Goal: Task Accomplishment & Management: Complete application form

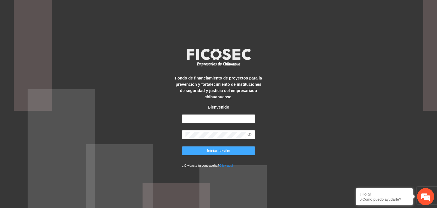
type input "**********"
click at [211, 149] on span "Iniciar sesión" at bounding box center [218, 150] width 23 height 6
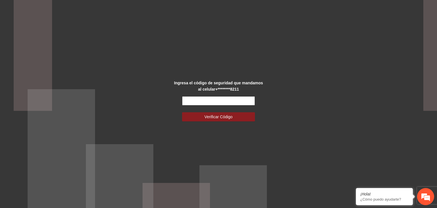
click at [225, 100] on input "text" at bounding box center [218, 100] width 73 height 9
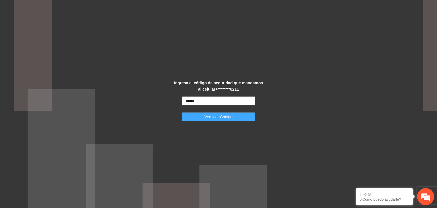
type input "******"
click at [223, 118] on span "Verificar Código" at bounding box center [219, 117] width 28 height 6
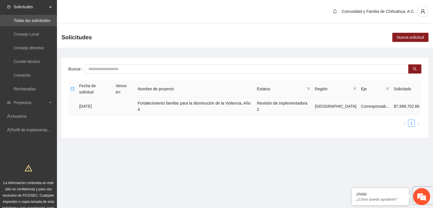
click at [88, 98] on td "[DATE]" at bounding box center [95, 106] width 36 height 17
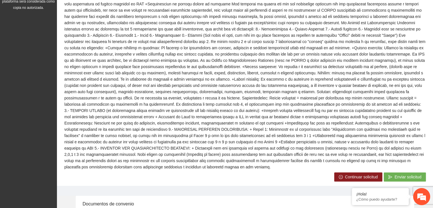
scroll to position [250, 0]
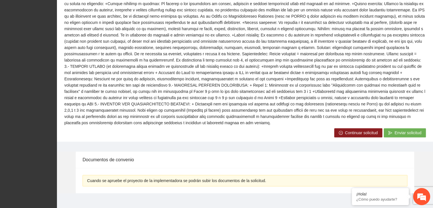
click at [354, 129] on span "Continuar solicitud" at bounding box center [361, 132] width 33 height 6
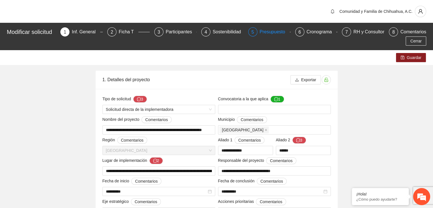
click at [276, 32] on div "Presupuesto" at bounding box center [275, 31] width 30 height 9
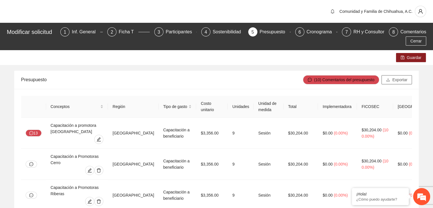
click at [397, 80] on span "Exportar" at bounding box center [399, 80] width 15 height 6
click at [266, 149] on td "Sesión" at bounding box center [269, 164] width 30 height 31
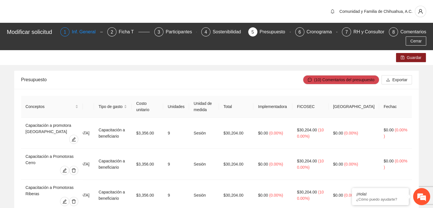
click at [83, 31] on div "Inf. General" at bounding box center [86, 31] width 28 height 9
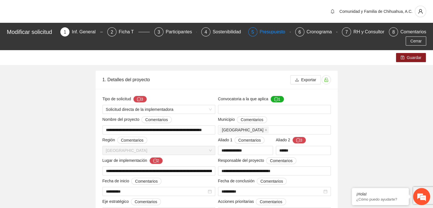
click at [277, 32] on div "Presupuesto" at bounding box center [275, 31] width 30 height 9
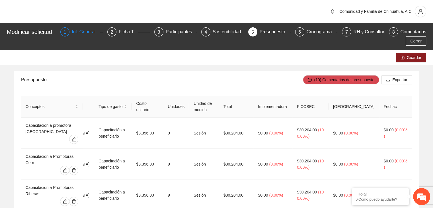
click at [88, 31] on div "Inf. General" at bounding box center [86, 31] width 28 height 9
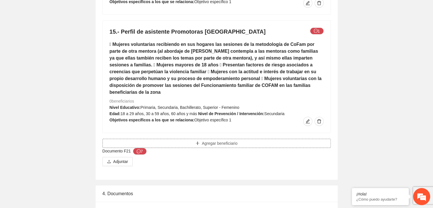
scroll to position [3940, 0]
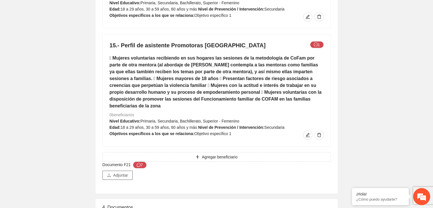
click at [124, 172] on span "Adjuntar" at bounding box center [120, 175] width 15 height 6
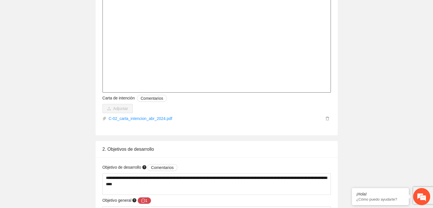
scroll to position [2163, 0]
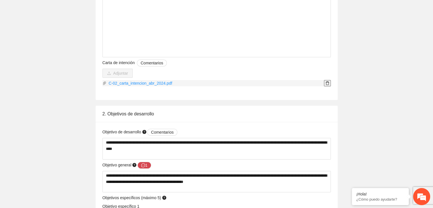
click at [328, 83] on icon "delete" at bounding box center [327, 83] width 4 height 4
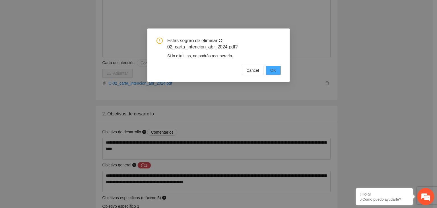
click at [272, 72] on span "OK" at bounding box center [273, 70] width 6 height 6
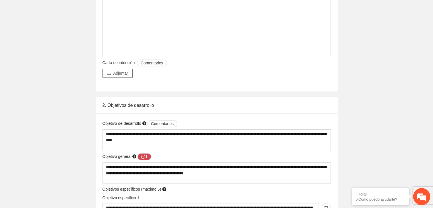
click at [122, 76] on span "Adjuntar" at bounding box center [120, 73] width 15 height 6
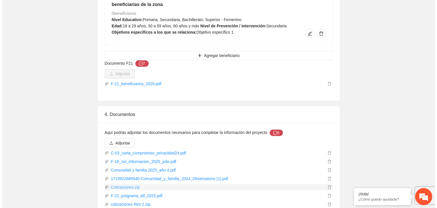
scroll to position [4062, 0]
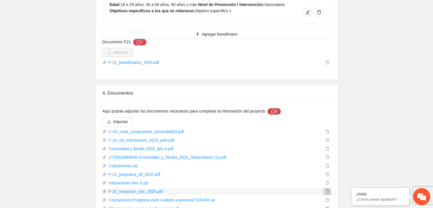
click at [326, 190] on icon "delete" at bounding box center [327, 192] width 3 height 4
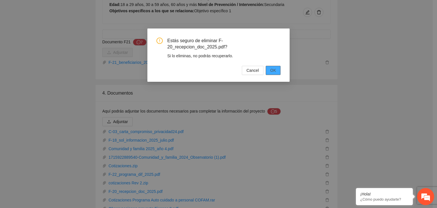
click at [276, 71] on span "OK" at bounding box center [273, 70] width 6 height 6
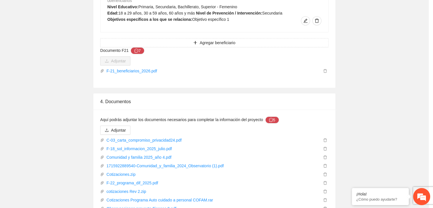
scroll to position [4054, 0]
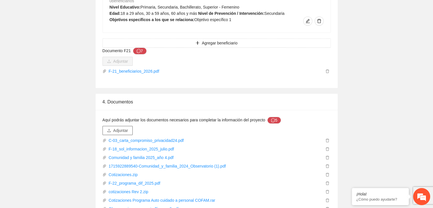
click at [122, 127] on span "Adjuntar" at bounding box center [120, 130] width 15 height 6
click at [142, 205] on link "Observacciones proyecto Ficosec 3.pdf" at bounding box center [214, 208] width 217 height 6
click at [326, 207] on icon "delete" at bounding box center [327, 209] width 4 height 4
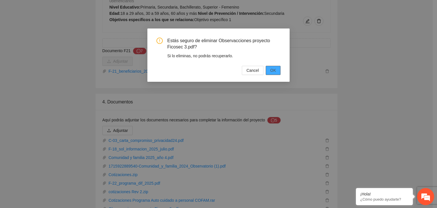
click at [276, 68] on span "OK" at bounding box center [273, 70] width 6 height 6
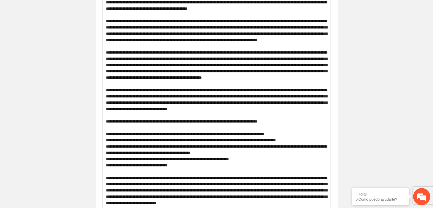
scroll to position [0, 0]
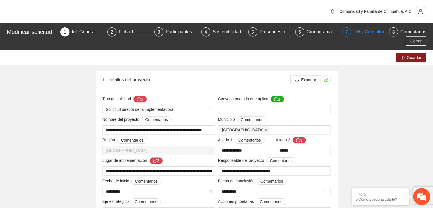
click at [363, 32] on div "RH y Consultores" at bounding box center [373, 31] width 40 height 9
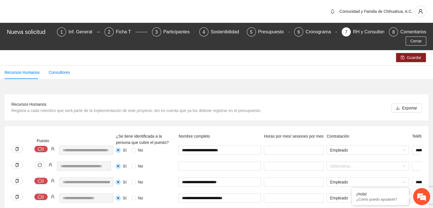
click at [55, 69] on div "Consultores" at bounding box center [59, 72] width 21 height 6
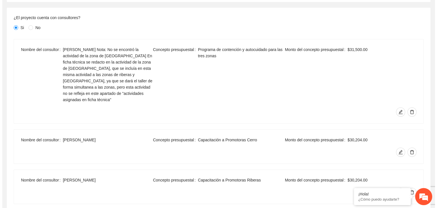
scroll to position [131, 0]
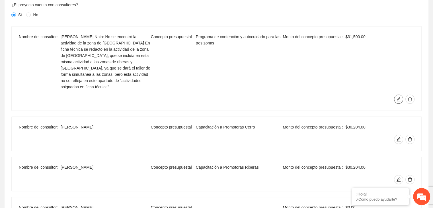
click at [397, 97] on icon "edit" at bounding box center [398, 99] width 5 height 5
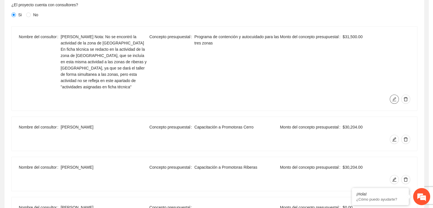
type input "**********"
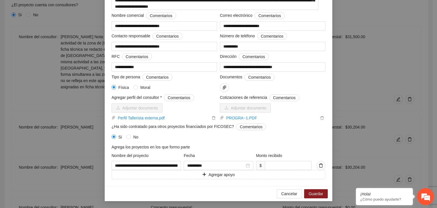
scroll to position [175, 0]
drag, startPoint x: 280, startPoint y: 157, endPoint x: 241, endPoint y: 157, distance: 39.3
click at [241, 157] on div "**********" at bounding box center [218, 161] width 217 height 18
click at [214, 162] on input "**********" at bounding box center [215, 165] width 57 height 6
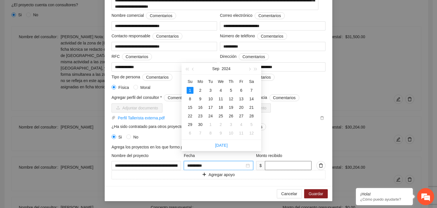
click at [285, 161] on input "*****" at bounding box center [288, 165] width 47 height 9
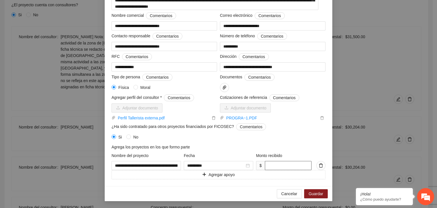
click at [266, 161] on input "*****" at bounding box center [288, 165] width 47 height 9
click at [281, 161] on input "*****" at bounding box center [288, 165] width 47 height 9
type input "********"
click at [318, 194] on span "Guardar" at bounding box center [316, 193] width 15 height 6
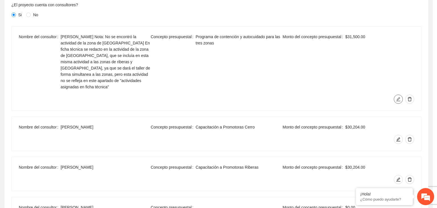
scroll to position [0, 0]
click at [398, 137] on icon "edit" at bounding box center [398, 139] width 4 height 4
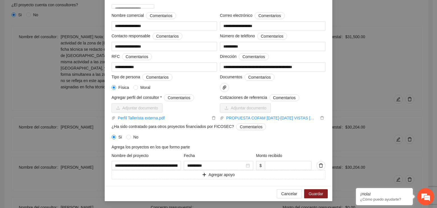
scroll to position [155, 0]
drag, startPoint x: 289, startPoint y: 157, endPoint x: 229, endPoint y: 156, distance: 60.6
click at [229, 156] on div "**********" at bounding box center [218, 161] width 217 height 18
type input "*****"
click at [306, 191] on button "Guardar" at bounding box center [316, 193] width 24 height 9
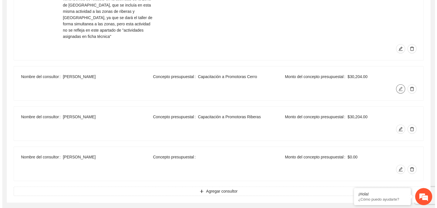
scroll to position [188, 0]
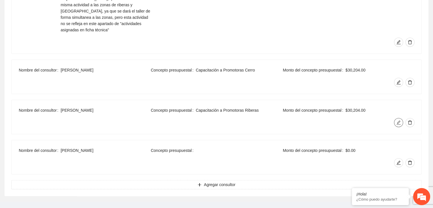
click at [398, 120] on icon "edit" at bounding box center [398, 122] width 5 height 5
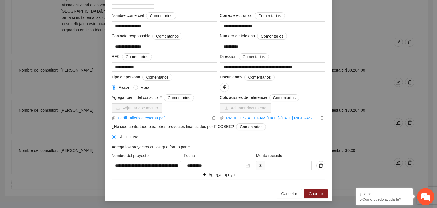
scroll to position [155, 0]
drag, startPoint x: 274, startPoint y: 159, endPoint x: 260, endPoint y: 157, distance: 14.3
click at [260, 161] on span "$ ****" at bounding box center [283, 165] width 55 height 9
type input "*****"
click at [310, 194] on span "Guardar" at bounding box center [316, 193] width 15 height 6
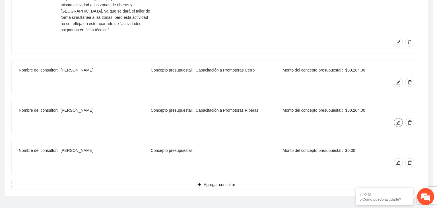
scroll to position [0, 0]
click at [397, 160] on icon "edit" at bounding box center [398, 162] width 5 height 5
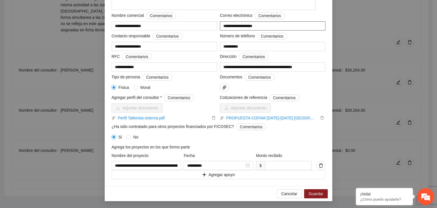
scroll to position [155, 0]
click at [274, 161] on input "****" at bounding box center [288, 165] width 47 height 9
drag, startPoint x: 262, startPoint y: 156, endPoint x: 247, endPoint y: 155, distance: 15.7
type input "*****"
click at [313, 193] on span "Guardar" at bounding box center [316, 193] width 15 height 6
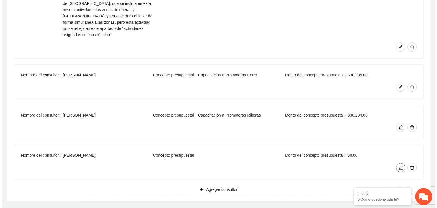
scroll to position [188, 0]
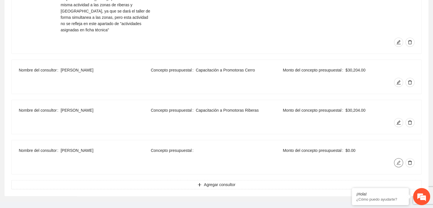
click at [400, 160] on icon "edit" at bounding box center [398, 162] width 5 height 5
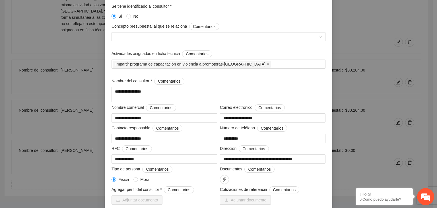
scroll to position [13, 0]
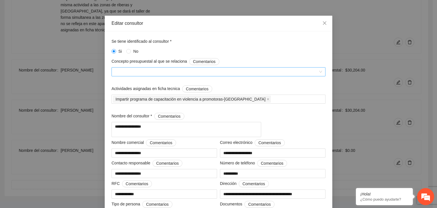
click at [320, 72] on span at bounding box center [218, 71] width 207 height 9
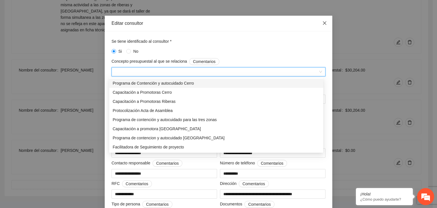
click at [322, 24] on icon "close" at bounding box center [324, 23] width 5 height 5
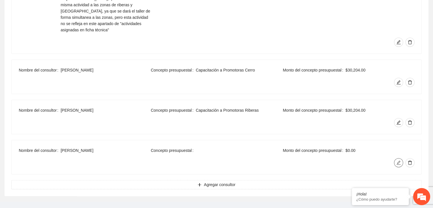
click at [399, 160] on icon "edit" at bounding box center [398, 162] width 5 height 5
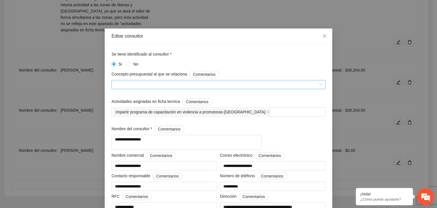
click at [319, 84] on span at bounding box center [218, 84] width 207 height 9
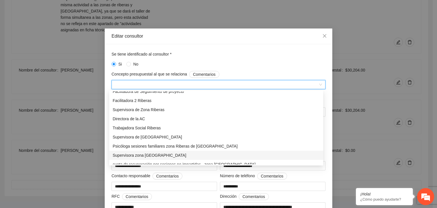
scroll to position [40, 0]
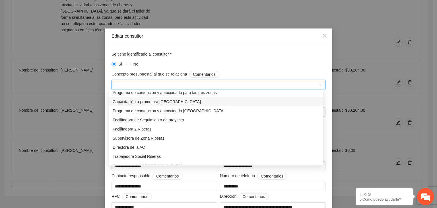
click at [163, 102] on div "Capacitación a promotora punta oriente" at bounding box center [216, 101] width 207 height 6
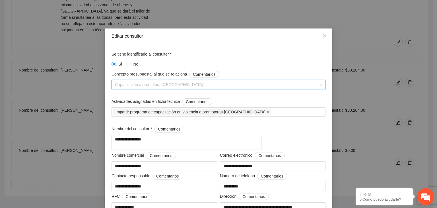
click at [318, 85] on span "Capacitación a promotora punta oriente" at bounding box center [218, 84] width 207 height 9
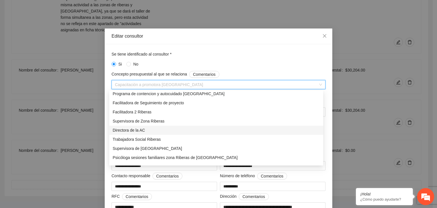
scroll to position [182, 0]
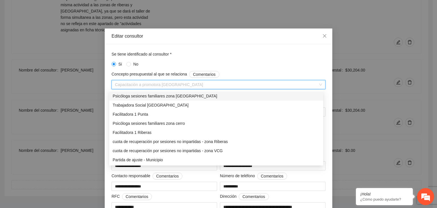
click at [255, 71] on div "Concepto presupuestal al que se relaciona Comentarios" at bounding box center [219, 75] width 214 height 9
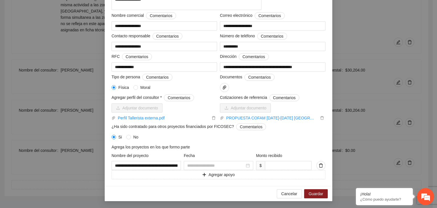
scroll to position [155, 0]
click at [318, 195] on span "Guardar" at bounding box center [316, 193] width 15 height 6
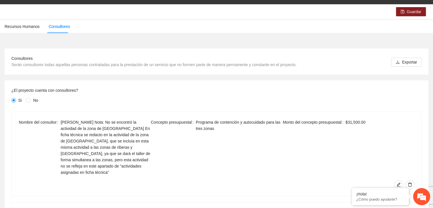
scroll to position [0, 0]
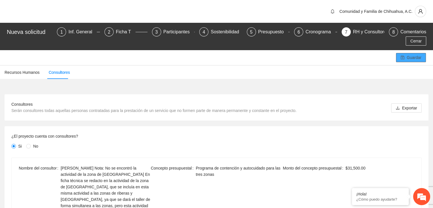
click at [414, 54] on span "Guardar" at bounding box center [414, 57] width 15 height 6
click at [73, 34] on div "Inf. General" at bounding box center [82, 31] width 28 height 9
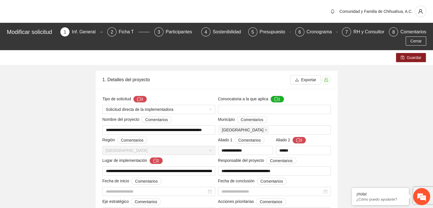
type input "**********"
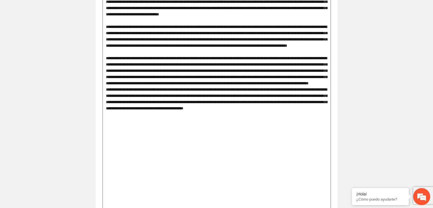
scroll to position [2134, 0]
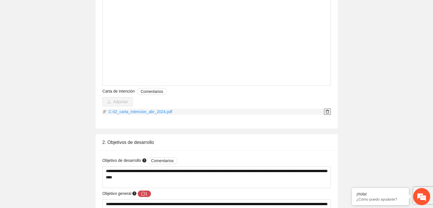
click at [327, 110] on icon "delete" at bounding box center [327, 112] width 3 height 4
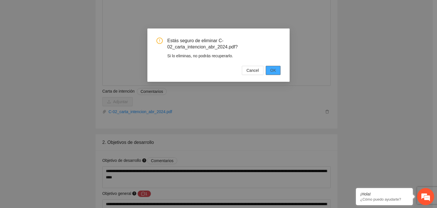
click at [272, 69] on span "OK" at bounding box center [273, 70] width 6 height 6
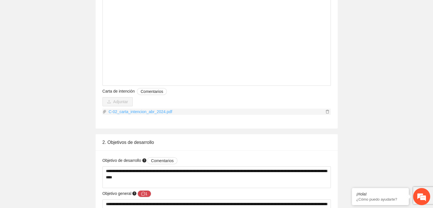
click at [157, 111] on link "C-02_carta_intencion_abr_2024.pdf" at bounding box center [214, 111] width 217 height 6
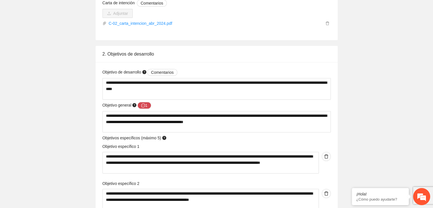
scroll to position [2156, 0]
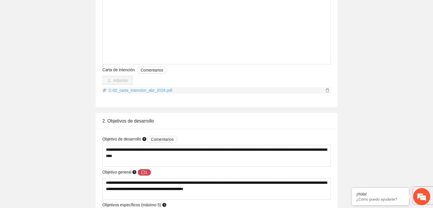
click at [155, 91] on link "C-02_carta_intencion_abr_2024.pdf" at bounding box center [214, 90] width 217 height 6
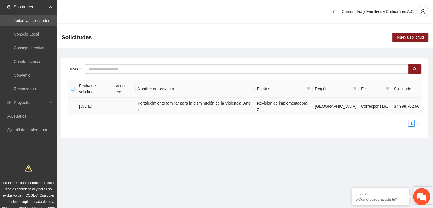
click at [90, 98] on td "[DATE]" at bounding box center [95, 106] width 36 height 17
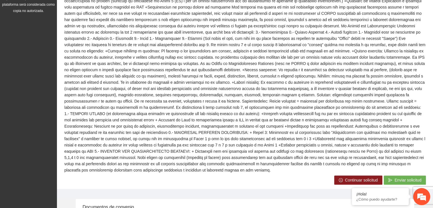
scroll to position [250, 0]
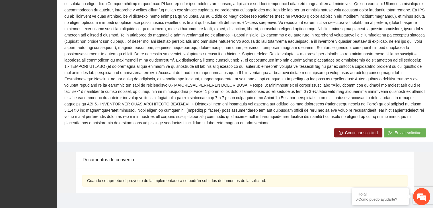
click at [352, 129] on span "Continuar solicitud" at bounding box center [361, 132] width 33 height 6
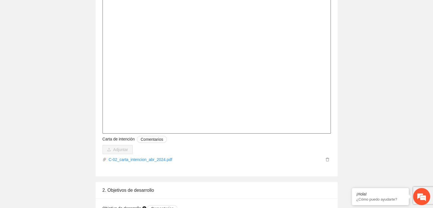
scroll to position [2191, 0]
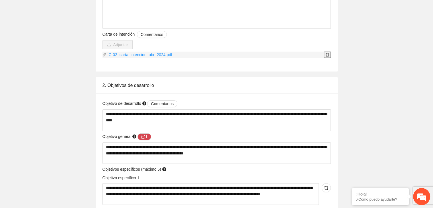
click at [327, 54] on icon "delete" at bounding box center [327, 55] width 3 height 4
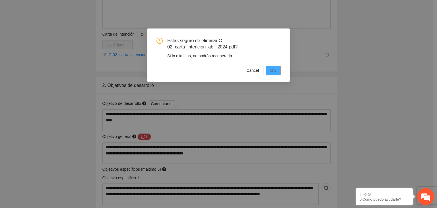
click at [275, 72] on span "OK" at bounding box center [273, 70] width 6 height 6
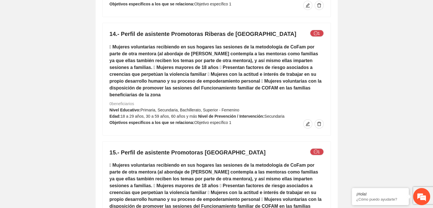
scroll to position [3956, 0]
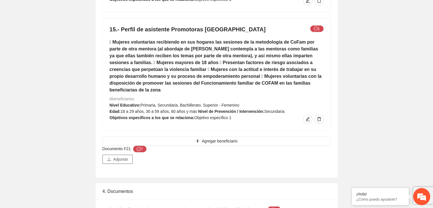
click at [123, 156] on span "Adjuntar" at bounding box center [120, 159] width 15 height 6
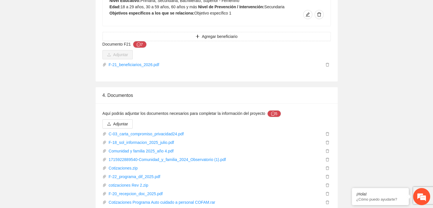
scroll to position [4062, 0]
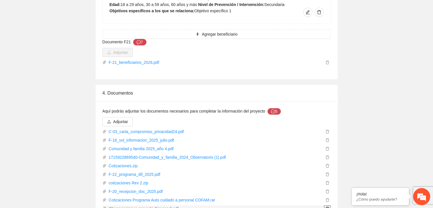
click at [328, 206] on icon "delete" at bounding box center [327, 208] width 4 height 4
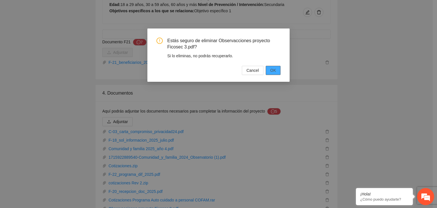
click at [273, 72] on span "OK" at bounding box center [273, 70] width 6 height 6
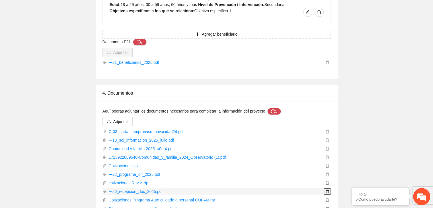
click at [327, 189] on icon "delete" at bounding box center [327, 191] width 4 height 4
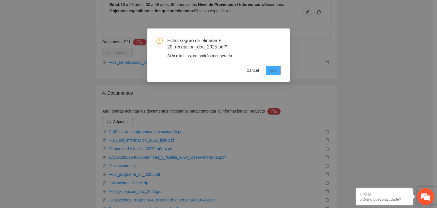
click at [277, 69] on button "OK" at bounding box center [273, 70] width 15 height 9
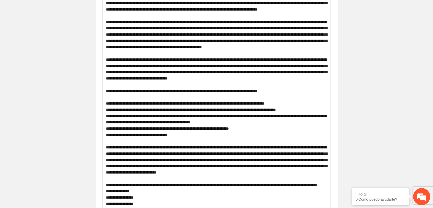
scroll to position [0, 0]
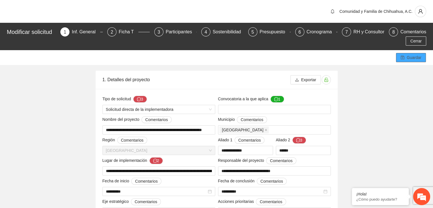
click at [401, 59] on icon "save" at bounding box center [402, 57] width 4 height 4
click at [414, 41] on span "Cerrar" at bounding box center [415, 41] width 11 height 6
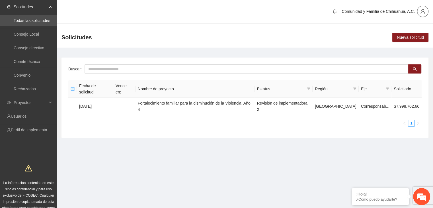
click at [423, 13] on icon "user" at bounding box center [422, 11] width 5 height 5
click at [412, 33] on span "Cerrar sesión" at bounding box center [408, 33] width 36 height 6
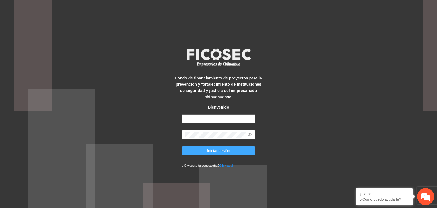
type input "**********"
click at [205, 152] on button "Iniciar sesión" at bounding box center [218, 150] width 73 height 9
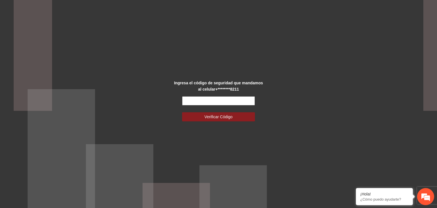
click at [191, 99] on input "text" at bounding box center [218, 100] width 73 height 9
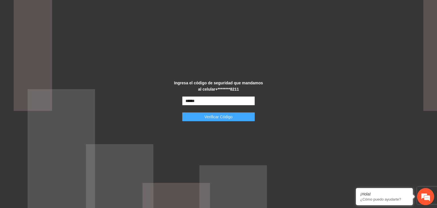
type input "******"
click at [211, 117] on span "Verificar Código" at bounding box center [219, 117] width 28 height 6
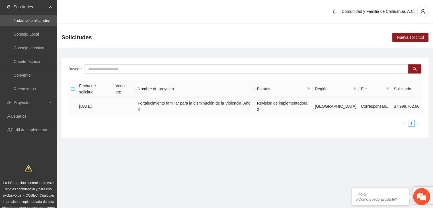
click at [89, 98] on td "[DATE]" at bounding box center [95, 106] width 36 height 17
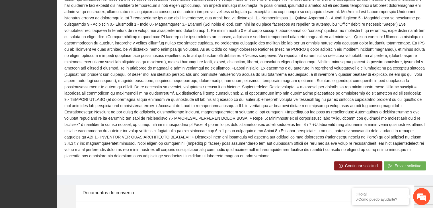
scroll to position [250, 0]
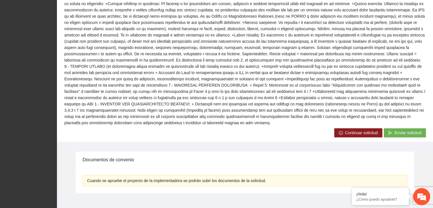
click at [347, 129] on span "Continuar solicitud" at bounding box center [361, 132] width 33 height 6
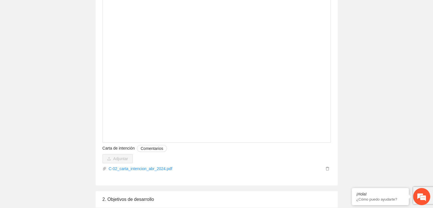
scroll to position [2134, 0]
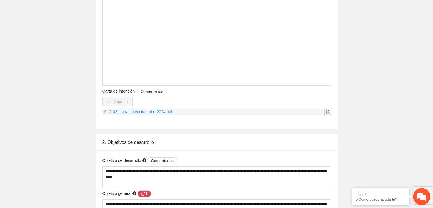
click at [328, 112] on icon "delete" at bounding box center [327, 112] width 4 height 4
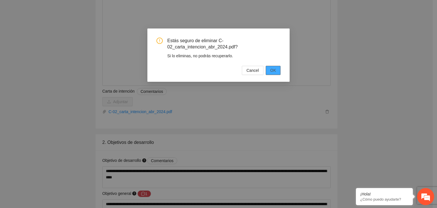
click at [277, 72] on button "OK" at bounding box center [273, 70] width 15 height 9
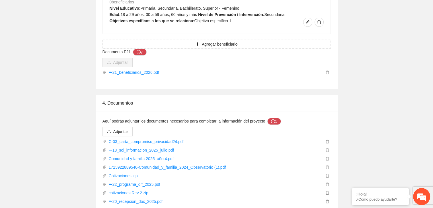
scroll to position [4062, 0]
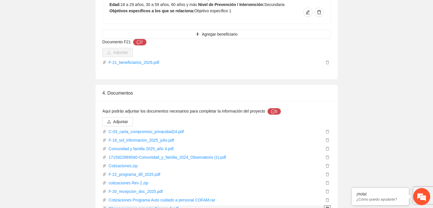
click at [325, 206] on span "delete" at bounding box center [327, 208] width 6 height 4
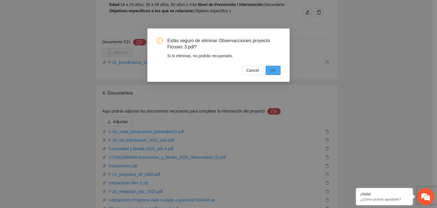
click at [278, 69] on button "OK" at bounding box center [273, 70] width 15 height 9
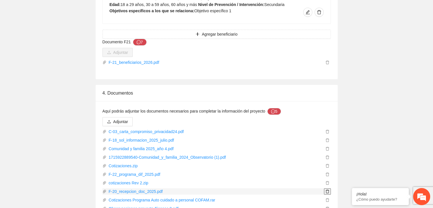
click at [325, 189] on icon "delete" at bounding box center [327, 191] width 4 height 4
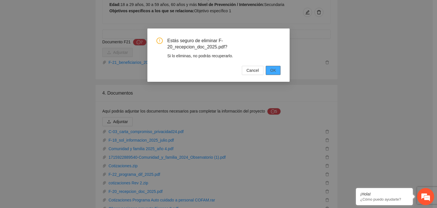
click at [271, 69] on span "OK" at bounding box center [273, 70] width 6 height 6
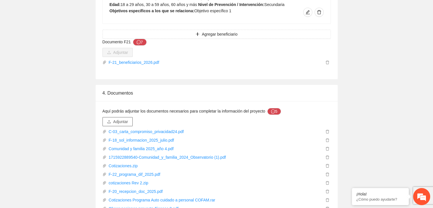
click at [127, 118] on span "Adjuntar" at bounding box center [120, 121] width 15 height 6
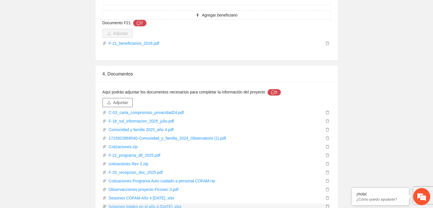
scroll to position [4088, 0]
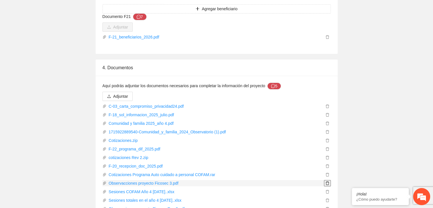
click at [329, 181] on icon "delete" at bounding box center [327, 183] width 4 height 4
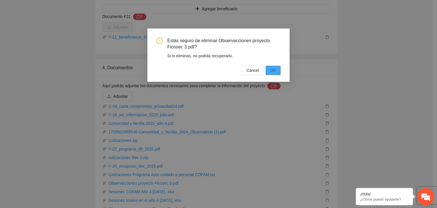
click at [275, 70] on span "OK" at bounding box center [273, 70] width 6 height 6
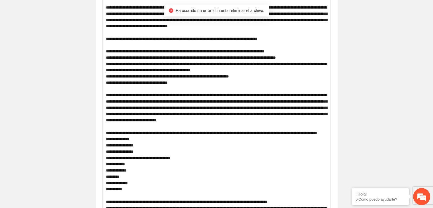
scroll to position [0, 0]
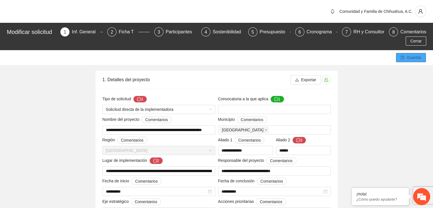
click at [407, 57] on span "Guardar" at bounding box center [414, 57] width 15 height 6
click at [416, 42] on span "Cerrar" at bounding box center [415, 41] width 11 height 6
click at [414, 40] on span "Cerrar" at bounding box center [415, 41] width 11 height 6
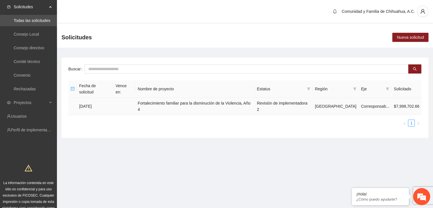
click at [96, 98] on td "17/09/2025" at bounding box center [95, 106] width 36 height 17
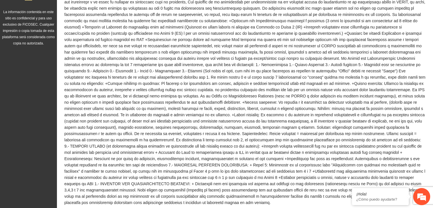
scroll to position [250, 0]
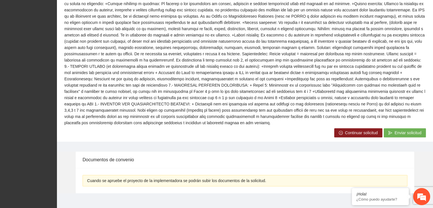
click at [416, 129] on span "Enviar solicitud" at bounding box center [407, 132] width 27 height 6
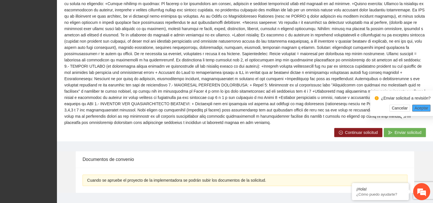
click at [419, 107] on span "Aceptar" at bounding box center [421, 108] width 14 height 6
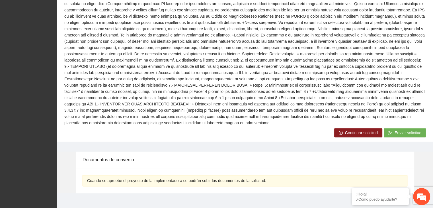
click at [342, 131] on icon "right-circle" at bounding box center [341, 133] width 4 height 4
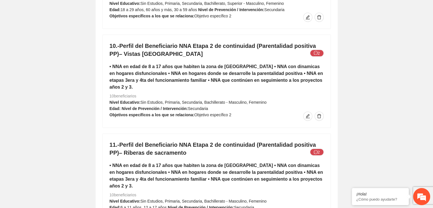
scroll to position [4079, 0]
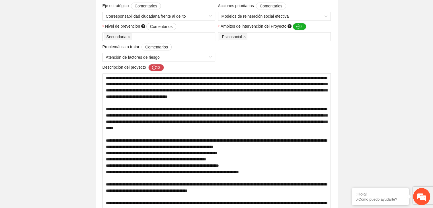
scroll to position [0, 0]
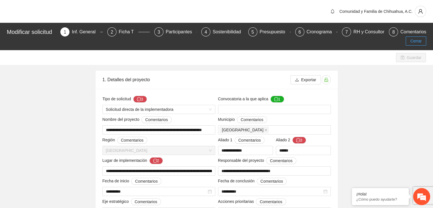
click at [420, 40] on span "Cerrar" at bounding box center [415, 41] width 11 height 6
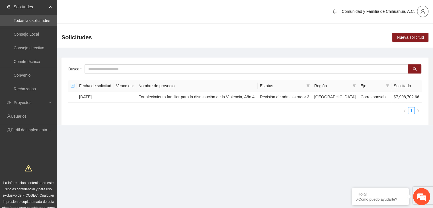
click at [423, 13] on icon "user" at bounding box center [422, 11] width 5 height 5
click at [403, 33] on span "Cerrar sesión" at bounding box center [408, 33] width 36 height 6
